Goal: Check status

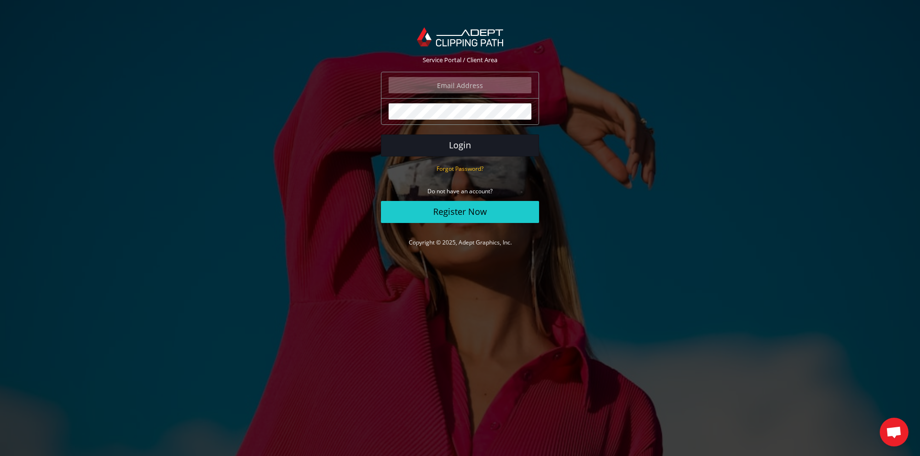
type input "angelo@eurotapis.be"
click at [413, 151] on button "Login" at bounding box center [460, 146] width 158 height 22
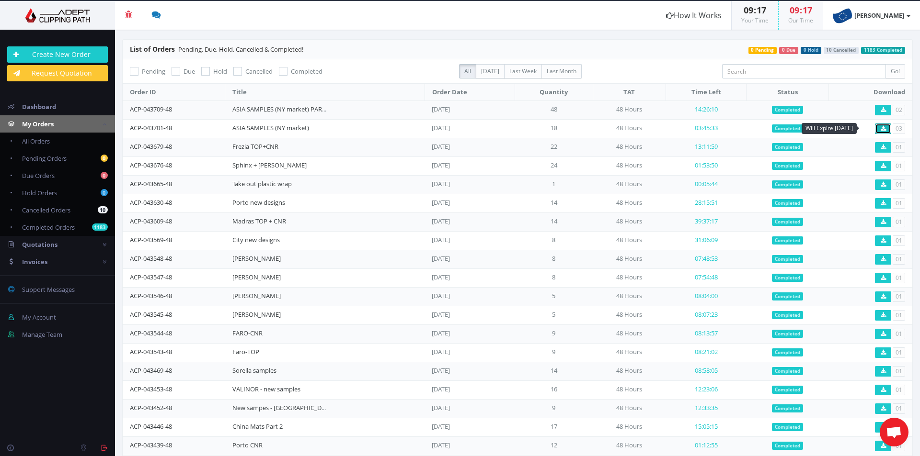
click at [886, 134] on link at bounding box center [882, 129] width 16 height 11
click at [874, 111] on link at bounding box center [882, 110] width 16 height 11
